Goal: Check status

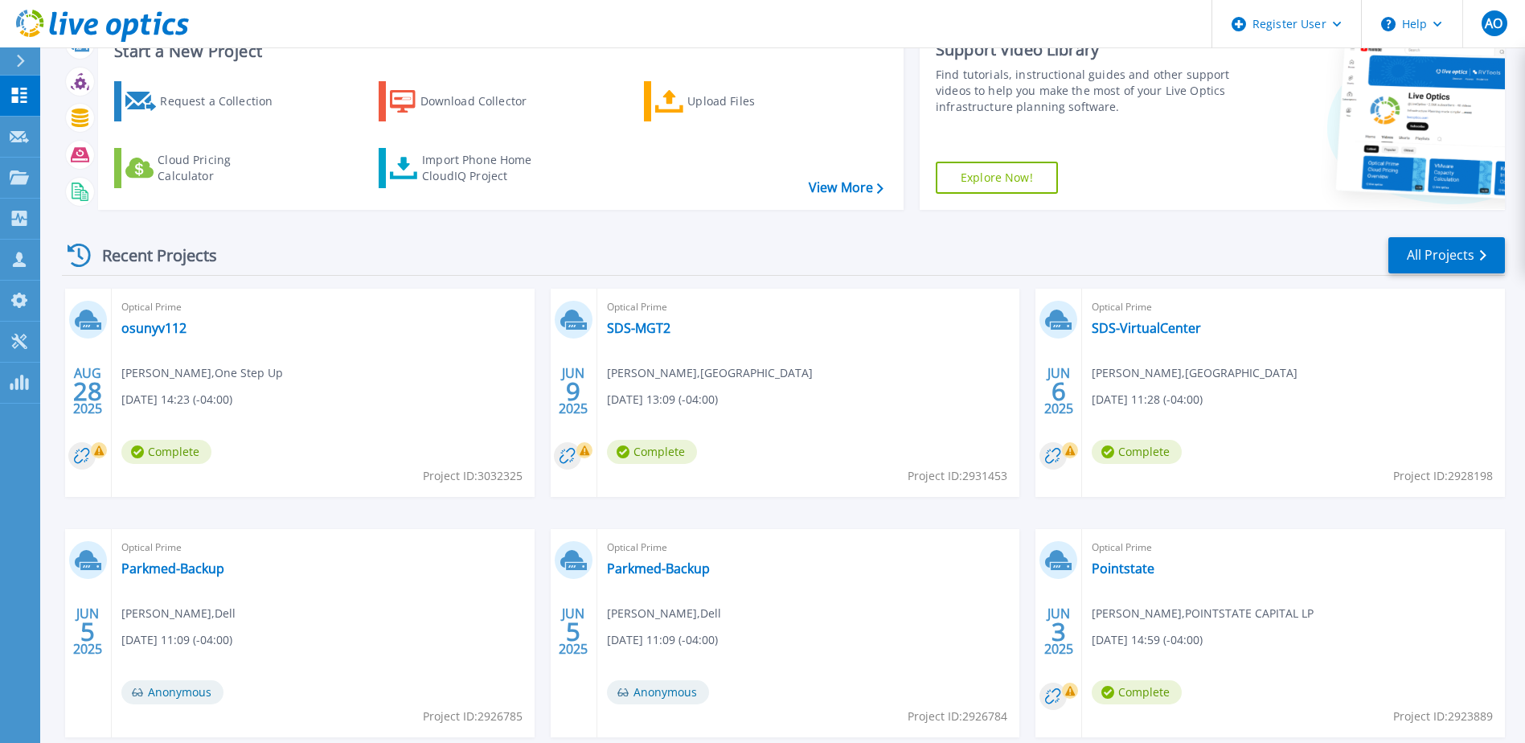
scroll to position [148, 0]
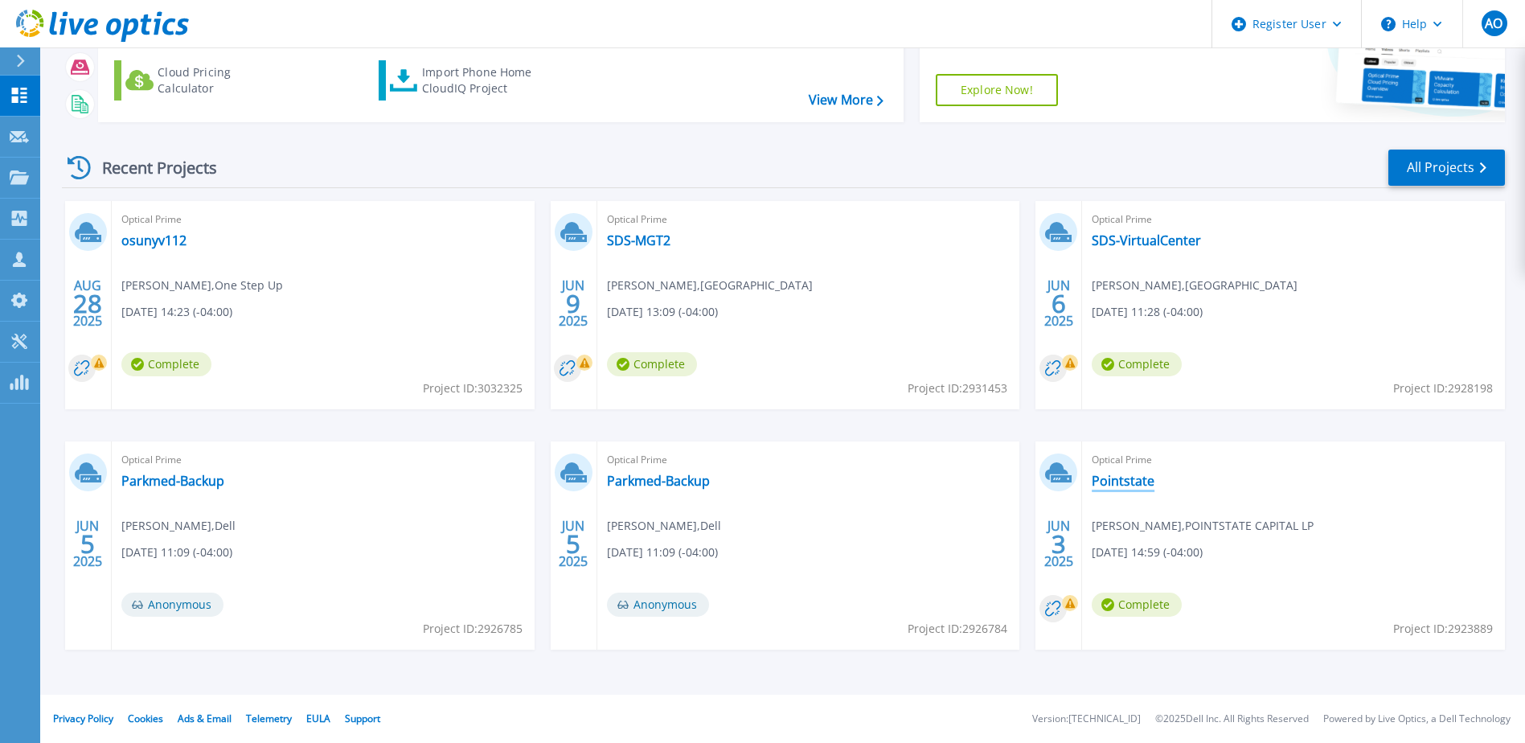
click at [1133, 485] on link "Pointstate" at bounding box center [1122, 481] width 63 height 16
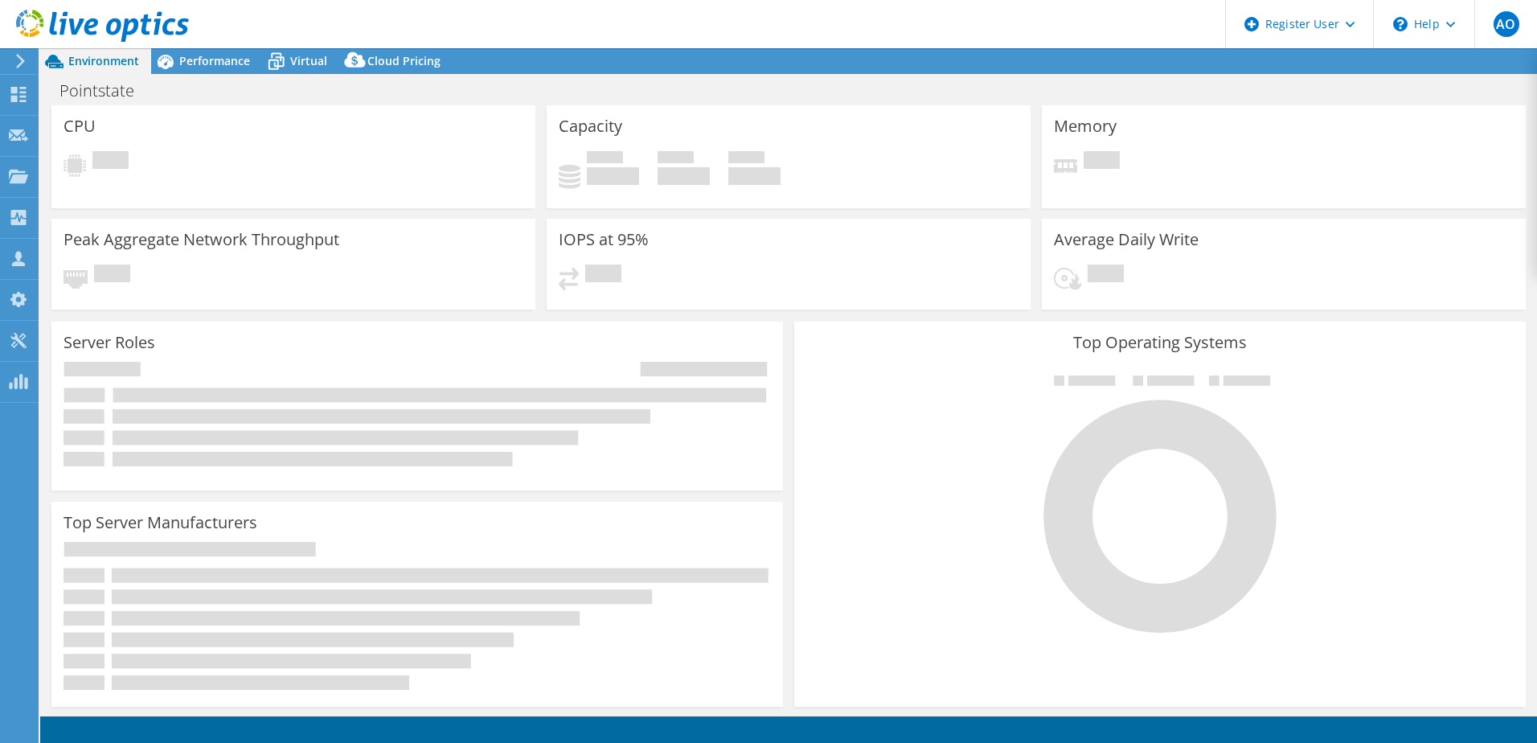
select select "USD"
